Goal: Task Accomplishment & Management: Manage account settings

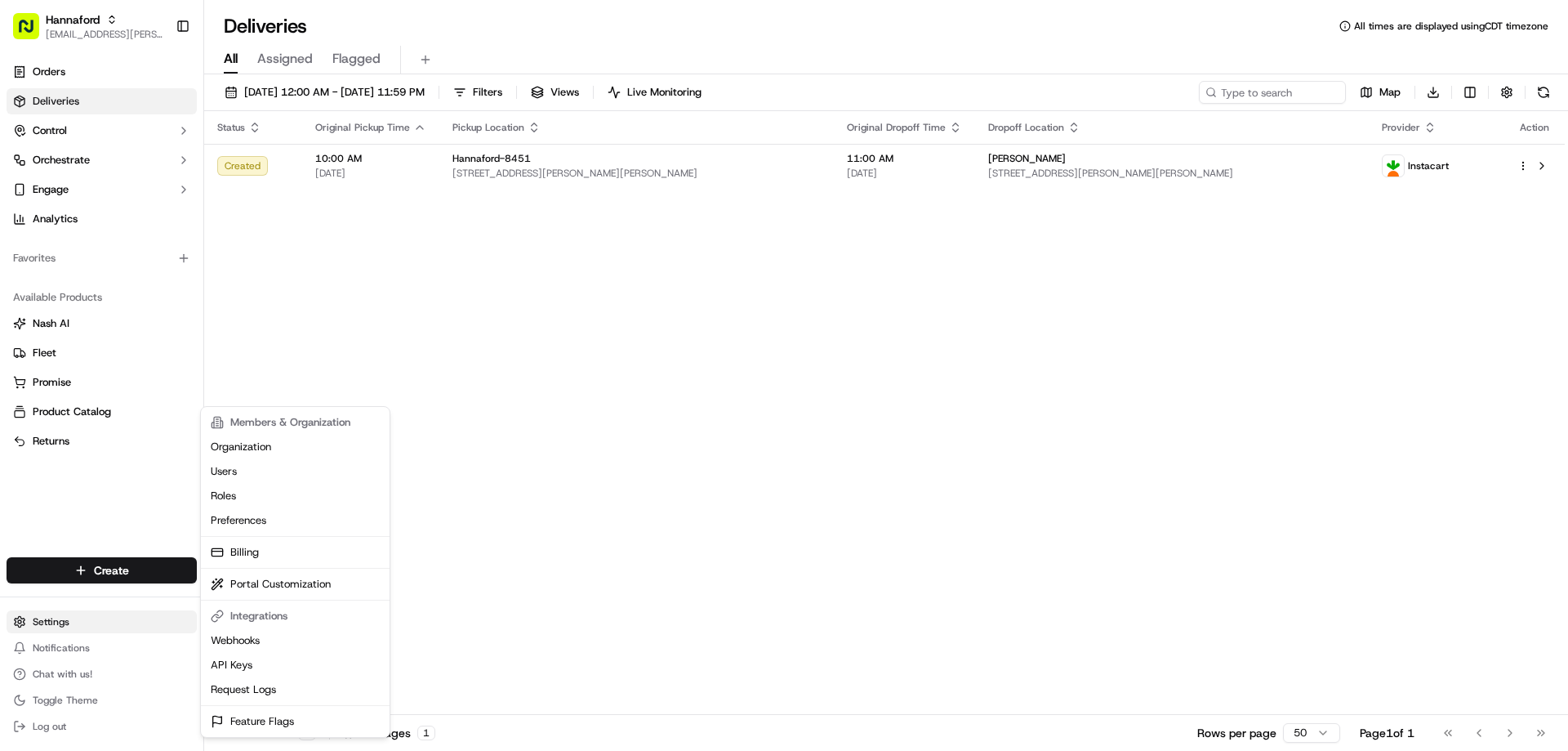
click at [71, 628] on html "Hannaford leigh.barber@adusa.com Toggle Sidebar Orders Deliveries Control Orche…" at bounding box center [784, 375] width 1568 height 751
click at [246, 477] on link "Users" at bounding box center [294, 471] width 182 height 25
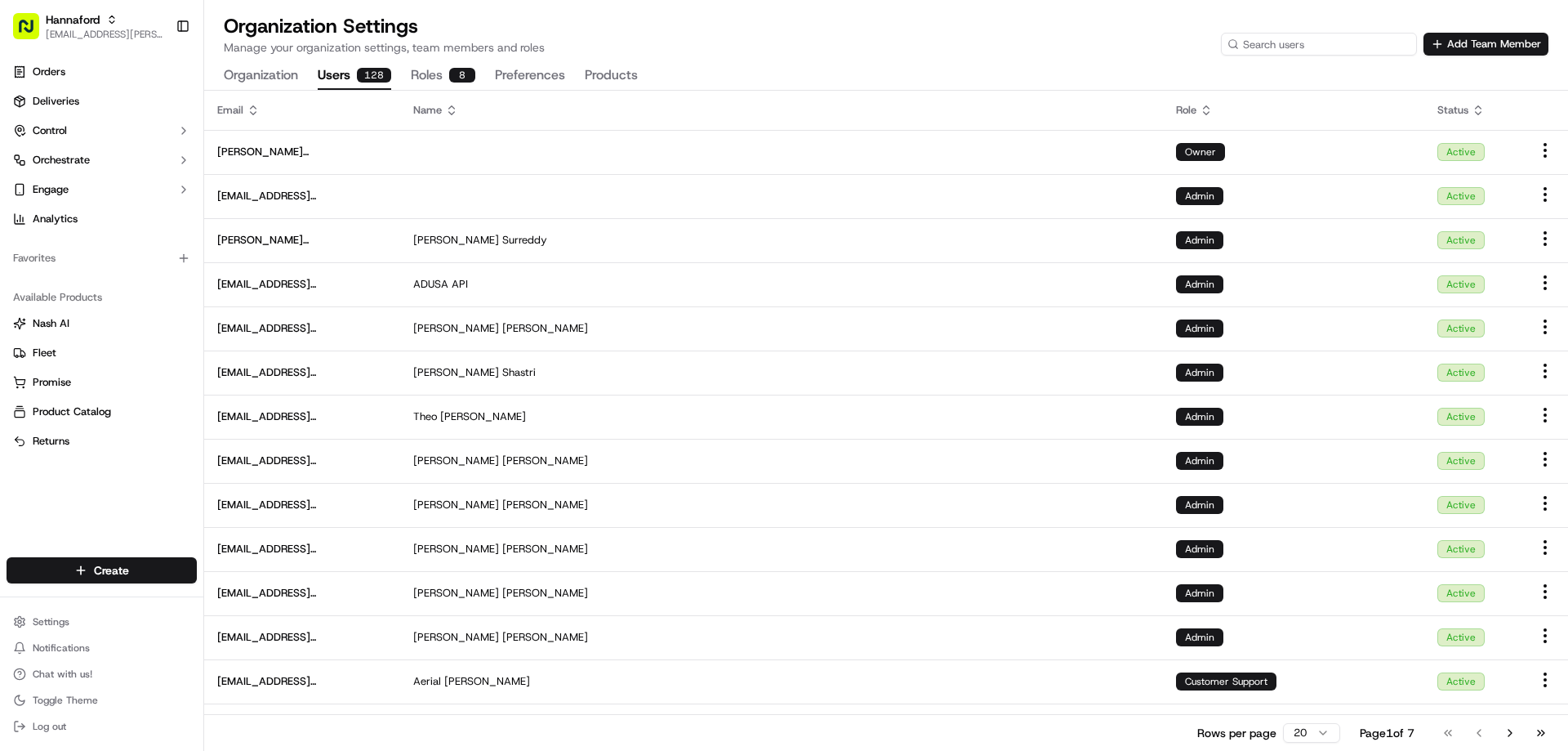
click at [1321, 49] on input at bounding box center [1318, 44] width 196 height 23
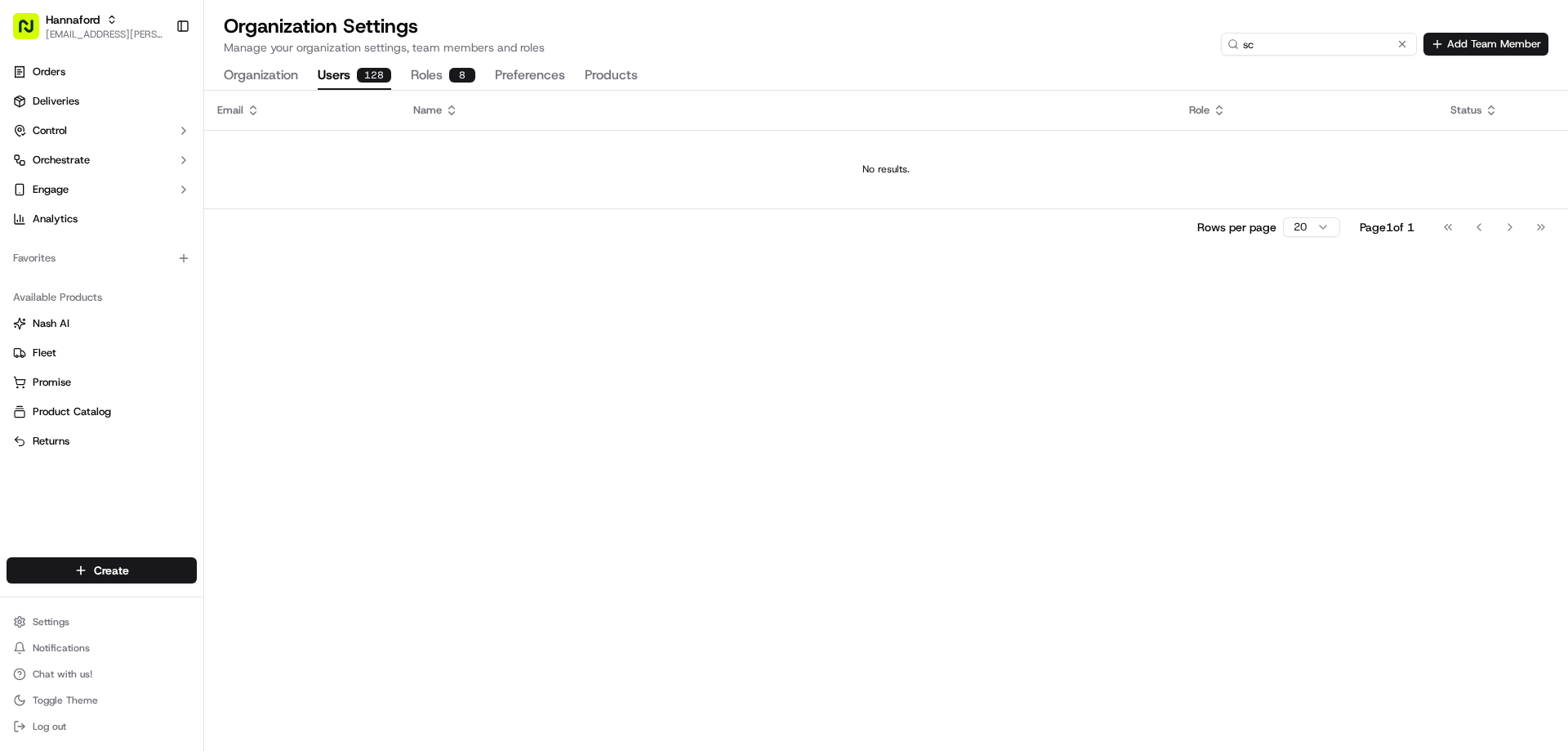
type input "s"
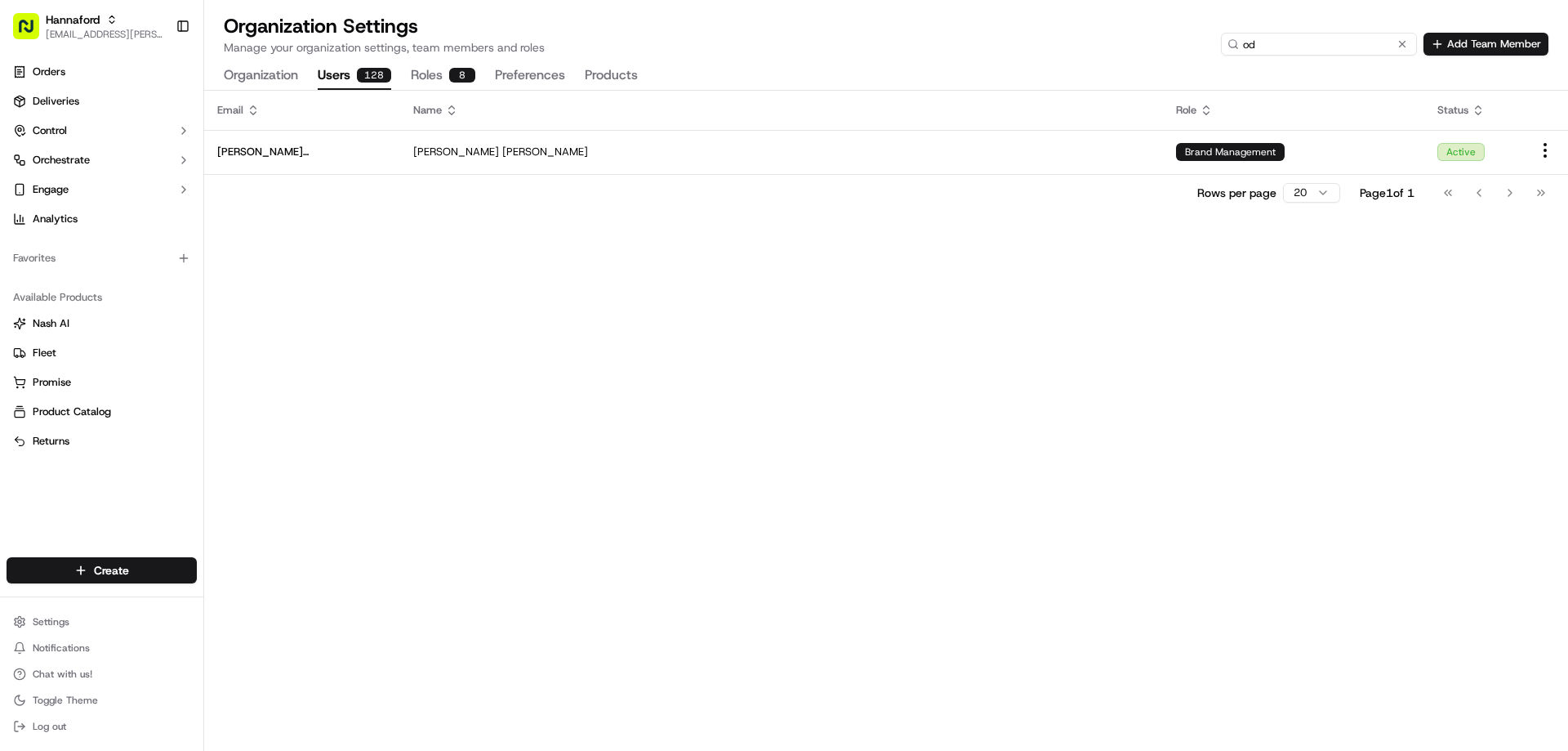
type input "o"
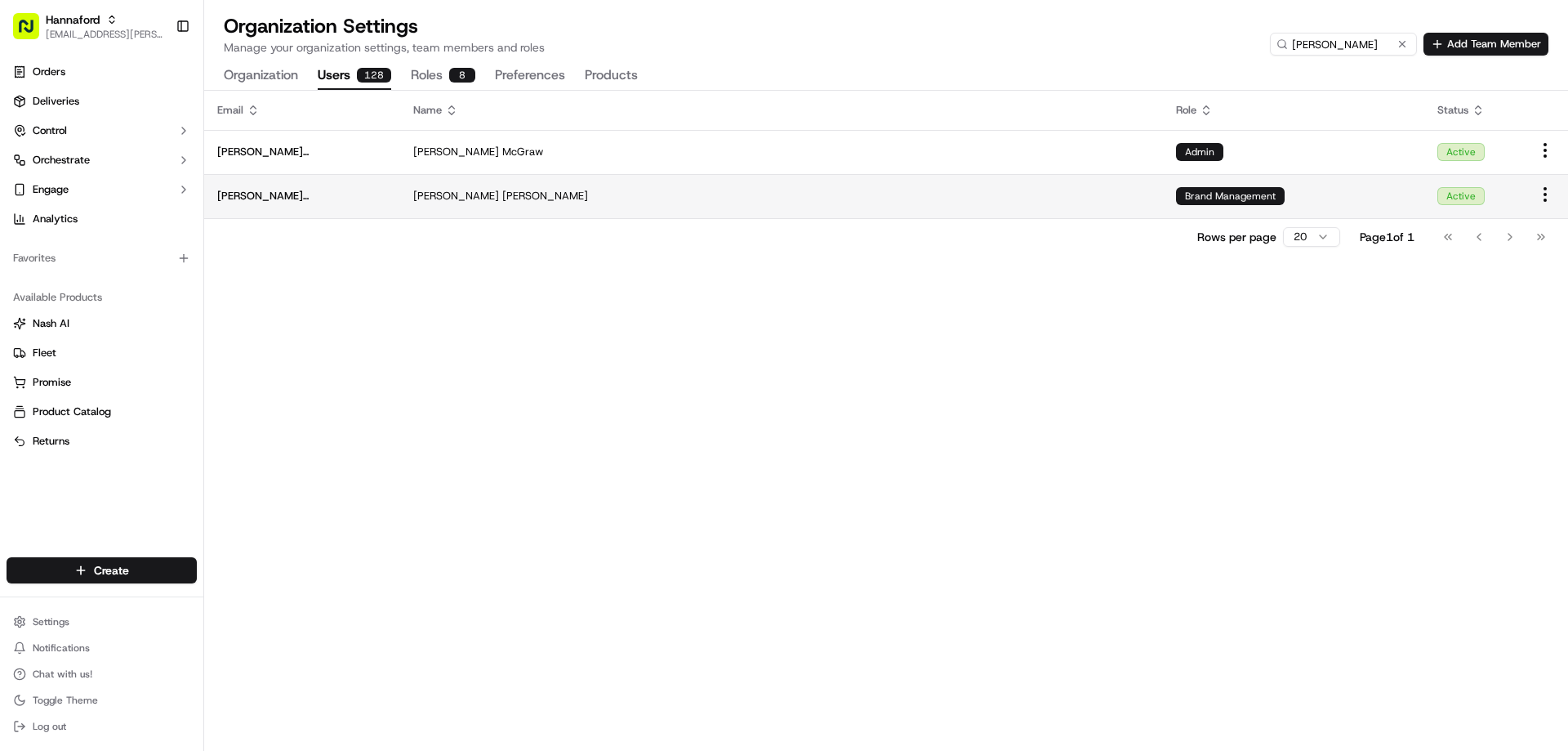
click at [772, 192] on div "Steve Odden" at bounding box center [782, 196] width 737 height 15
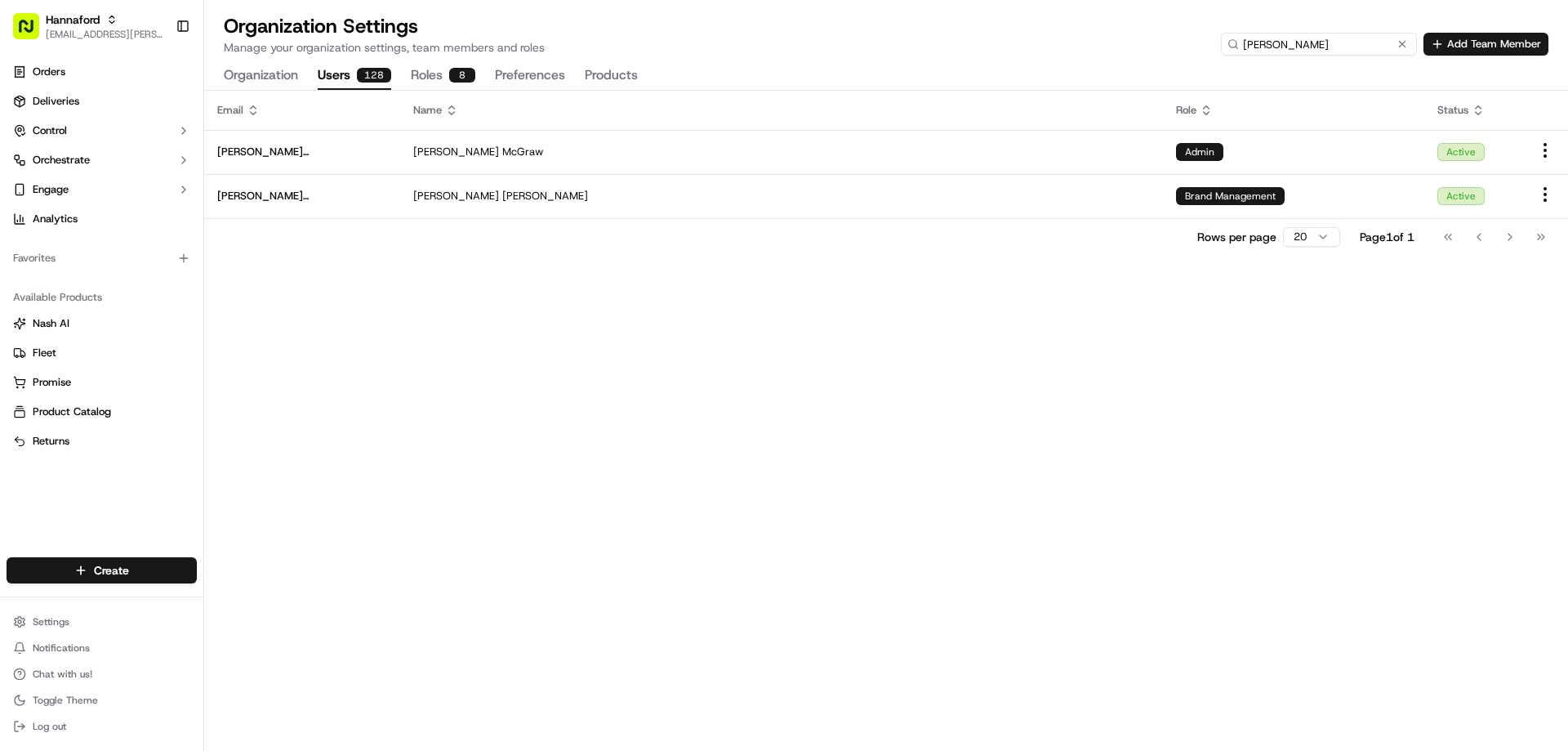
click at [1352, 49] on input "steve" at bounding box center [1318, 44] width 196 height 23
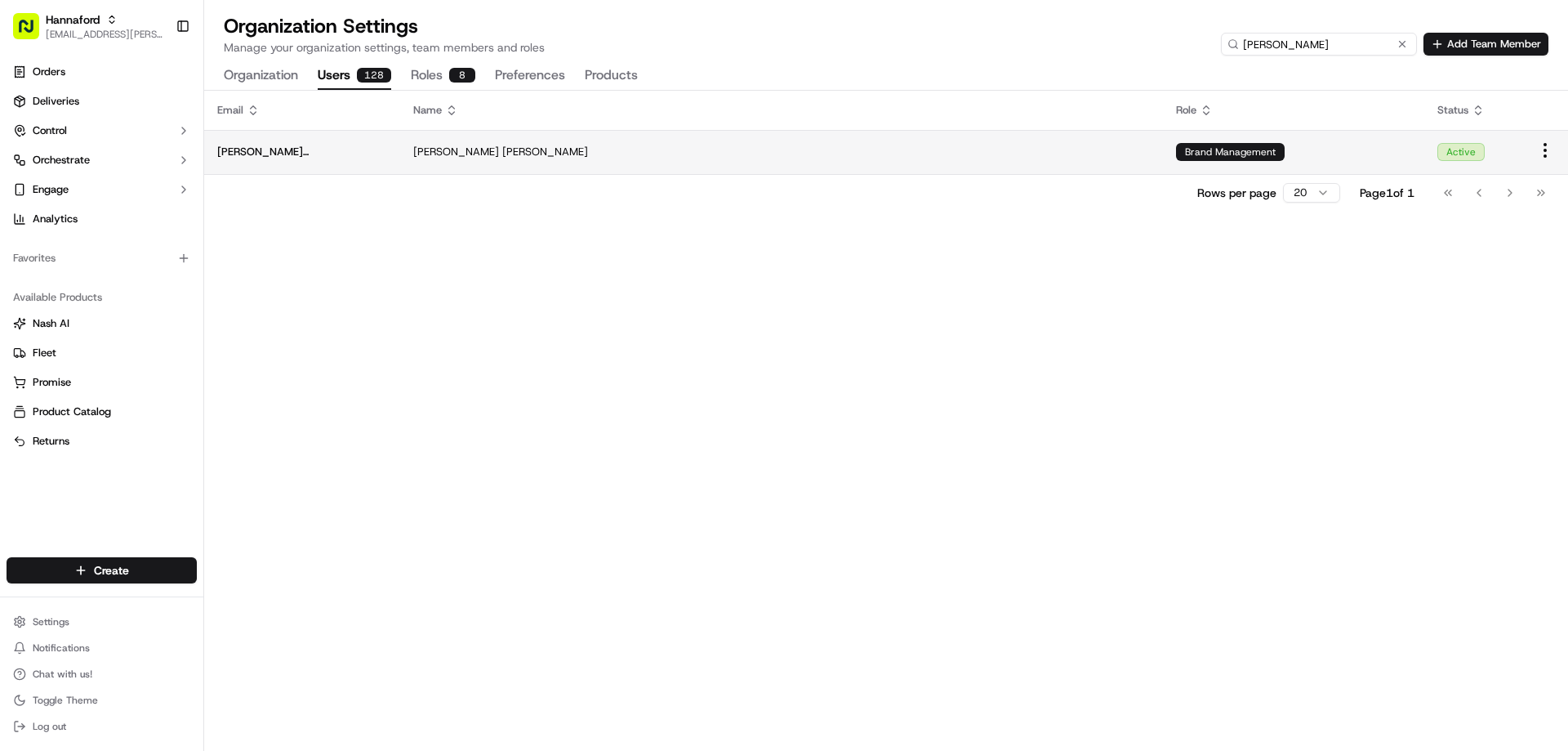
type input "steve odd"
click at [850, 150] on div "Steve Odden" at bounding box center [782, 151] width 737 height 15
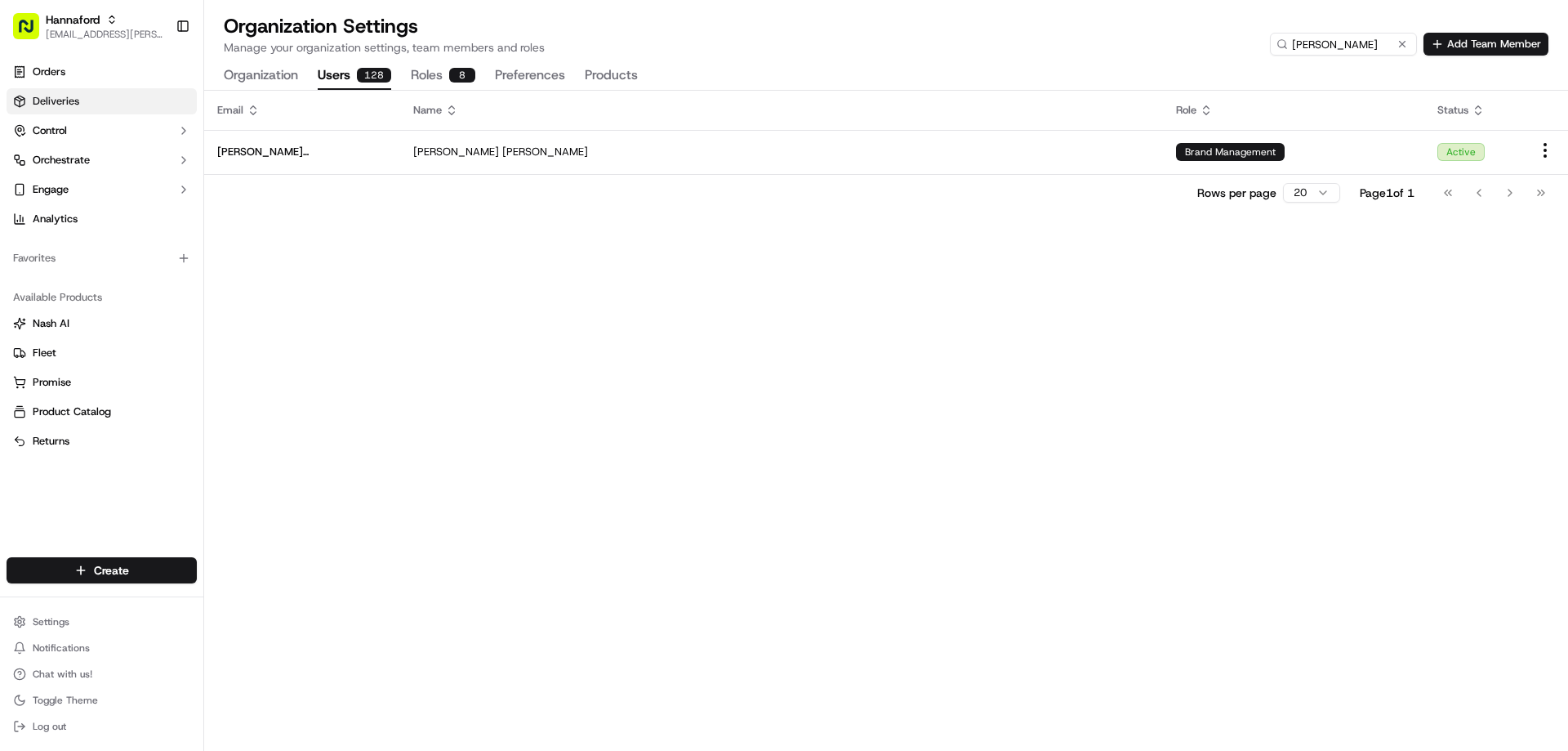
click at [56, 100] on span "Deliveries" at bounding box center [56, 100] width 47 height 15
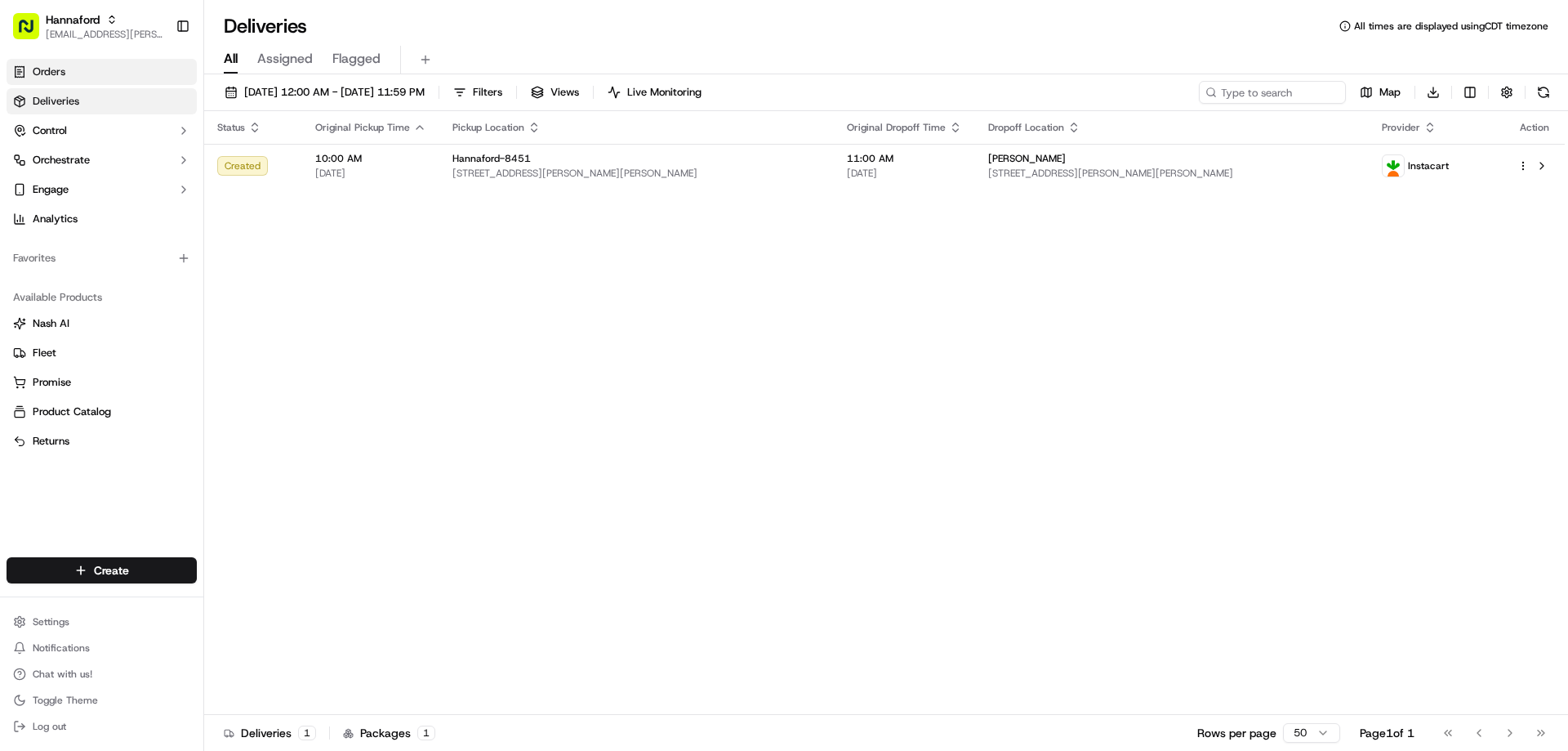
click at [58, 71] on span "Orders" at bounding box center [49, 72] width 33 height 15
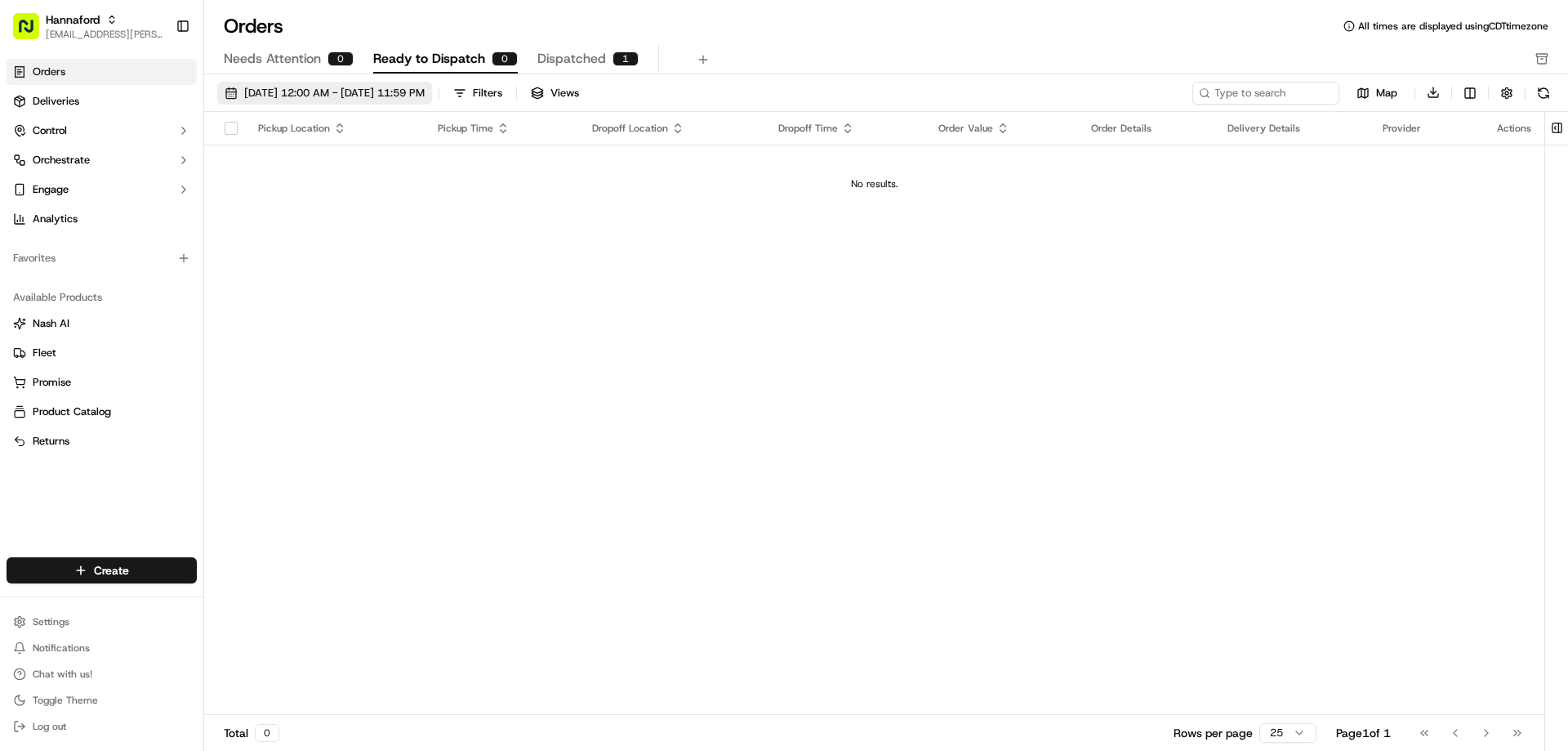
click at [304, 99] on span "[DATE] 12:00 AM - [DATE] 11:59 PM" at bounding box center [335, 93] width 181 height 15
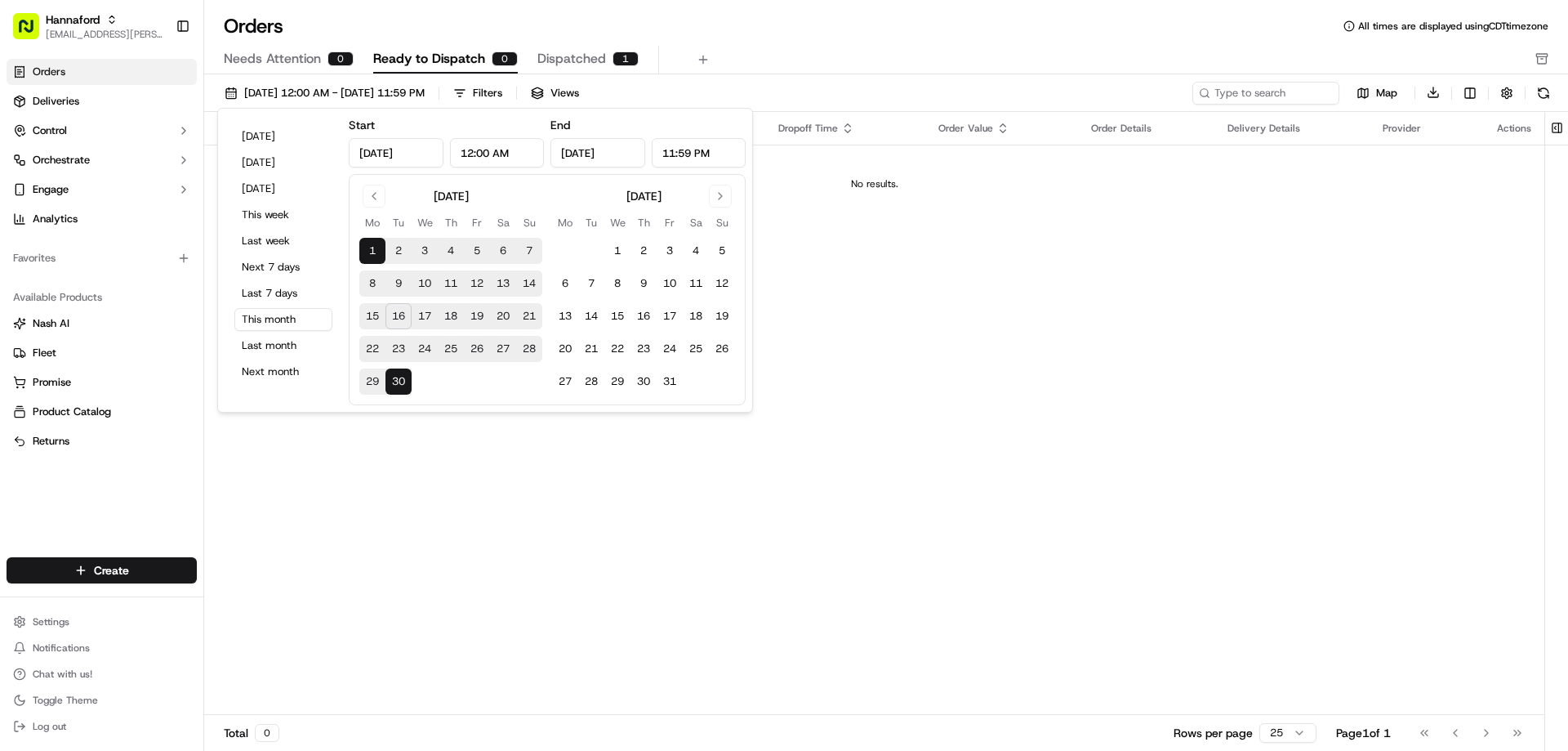
click at [647, 461] on div "Pickup Location Pickup Time Dropoff Location Dropoff Time Order Value Order Det…" at bounding box center [874, 414] width 1340 height 604
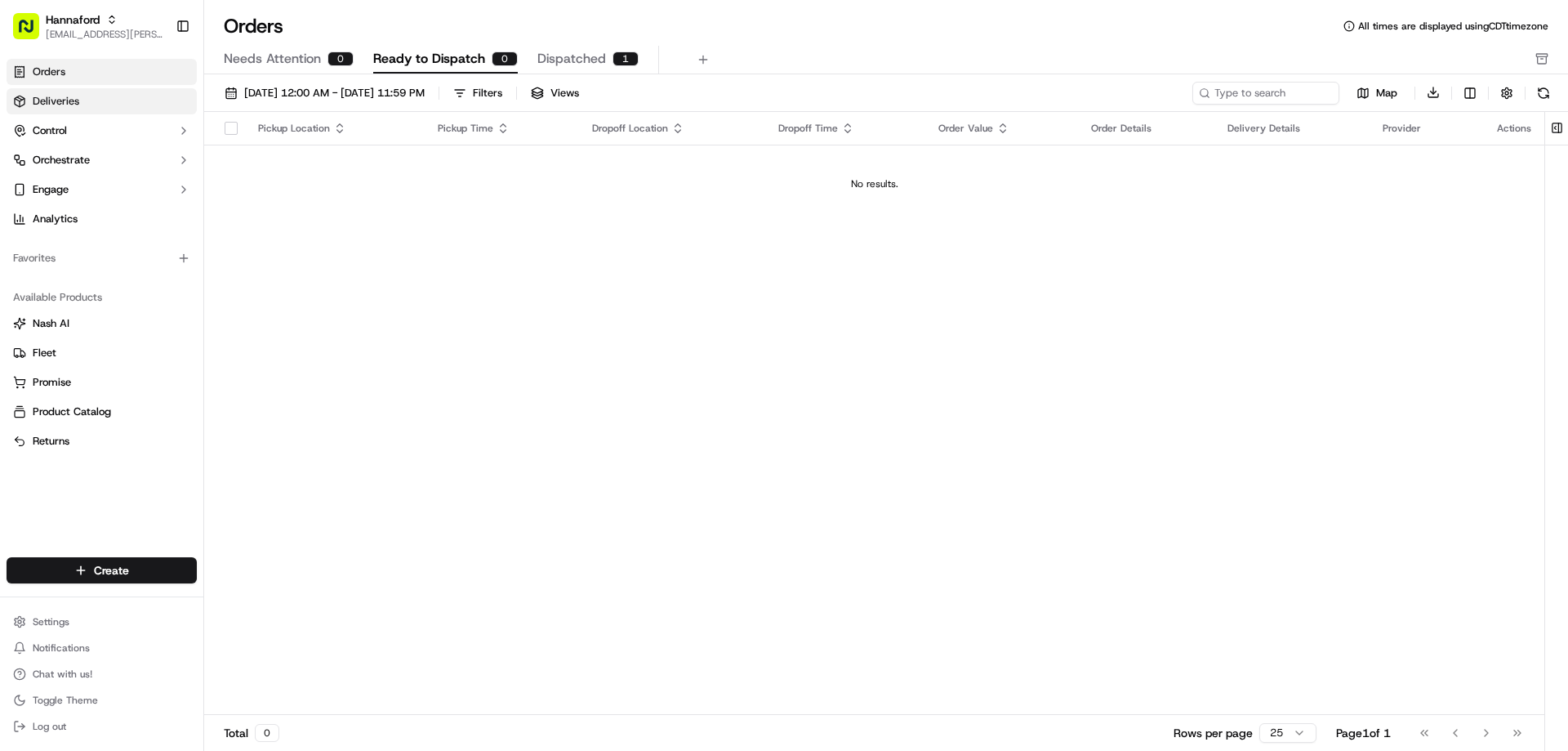
click at [69, 107] on span "Deliveries" at bounding box center [56, 100] width 47 height 15
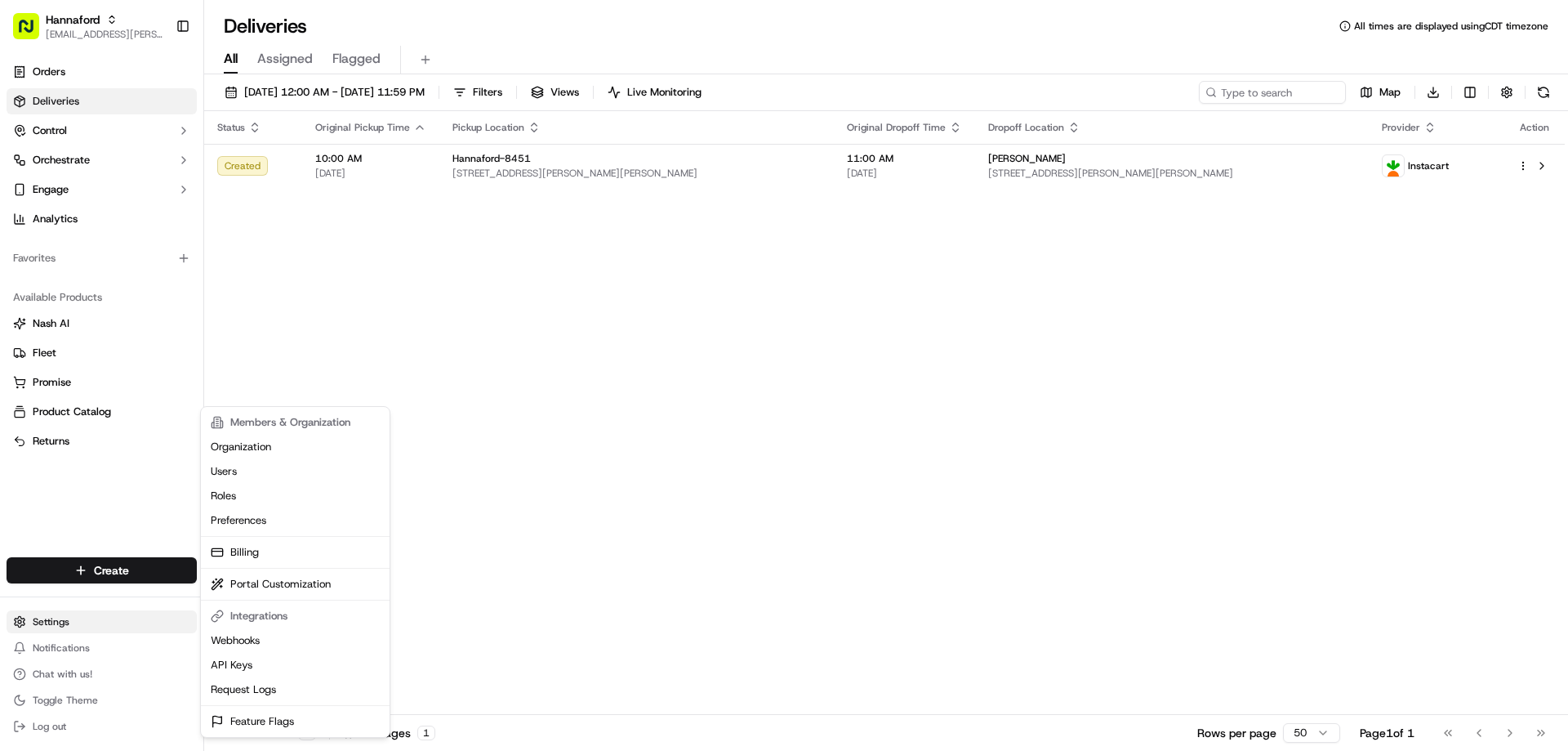
click at [43, 621] on html "Hannaford leigh.barber@adusa.com Toggle Sidebar Orders Deliveries Control Orche…" at bounding box center [784, 375] width 1568 height 751
click at [253, 323] on html "Hannaford leigh.barber@adusa.com Toggle Sidebar Orders Deliveries Control Orche…" at bounding box center [784, 375] width 1568 height 751
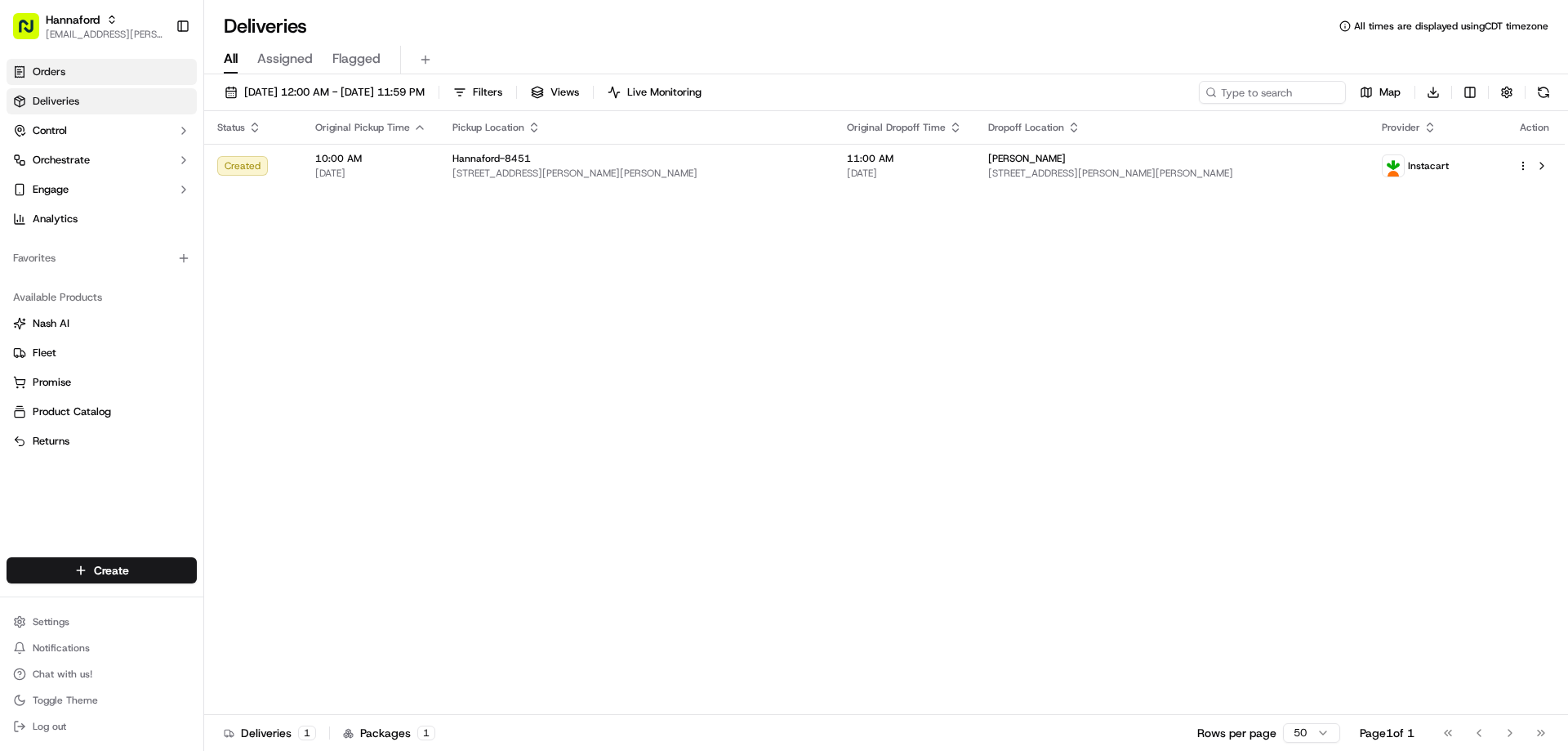
click at [68, 72] on link "Orders" at bounding box center [101, 72] width 190 height 26
